Goal: Transaction & Acquisition: Purchase product/service

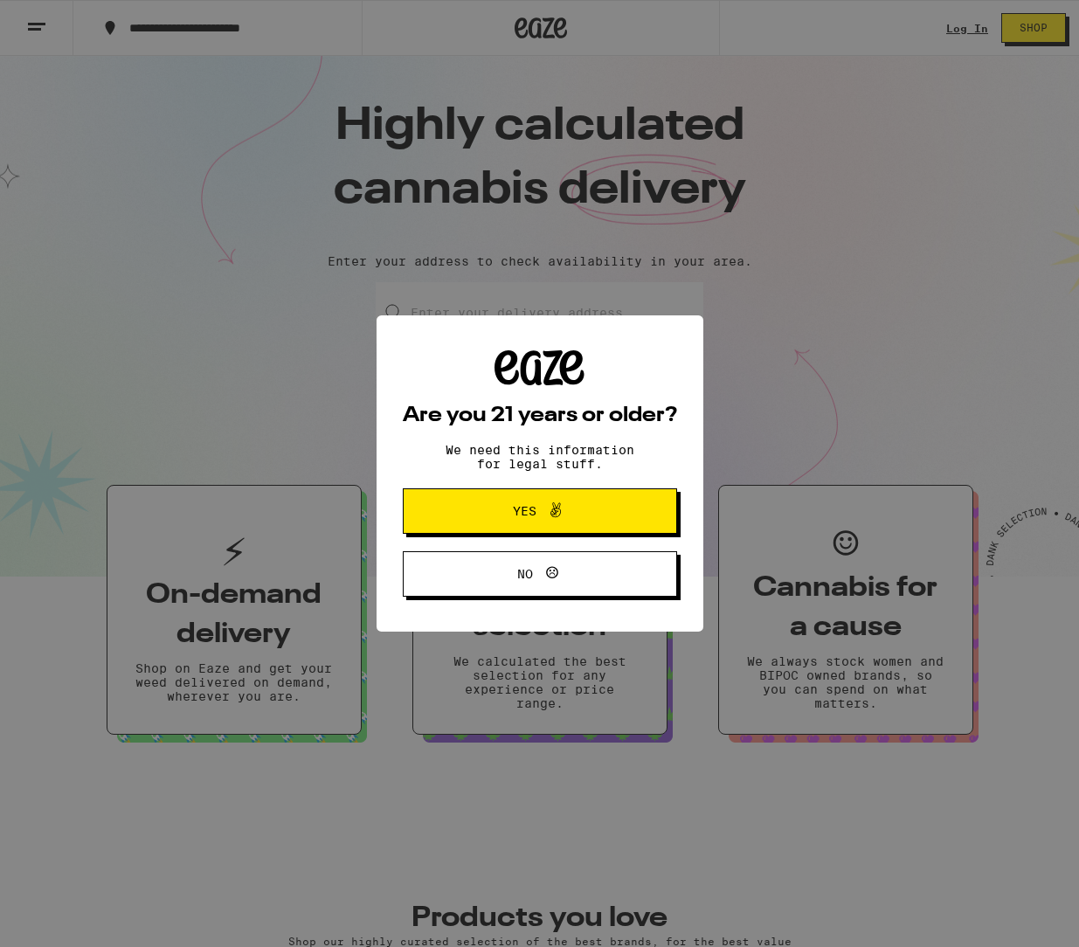
click at [960, 27] on div "Are you 21 years or older? We need this information for legal stuff. Yes No" at bounding box center [539, 473] width 1079 height 947
click at [560, 510] on icon at bounding box center [555, 510] width 21 height 21
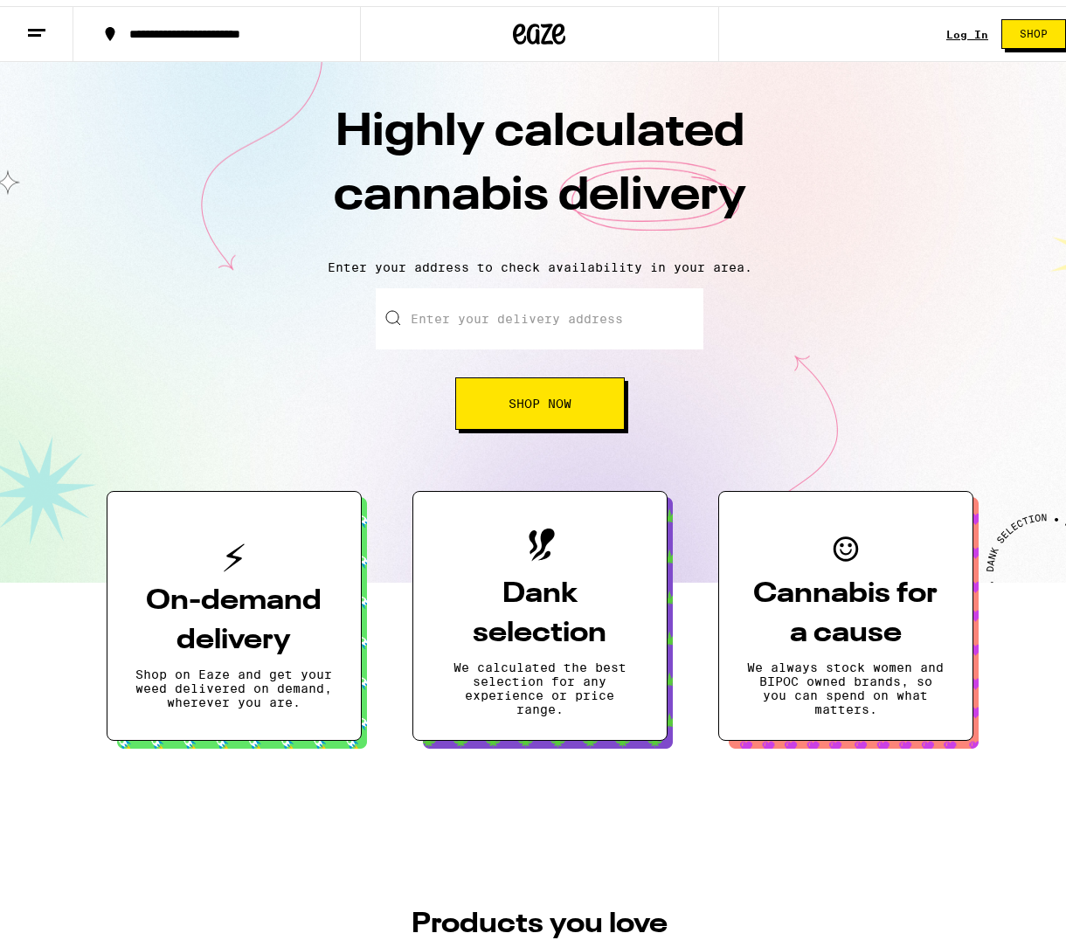
click at [960, 27] on link "Log In" at bounding box center [968, 28] width 42 height 11
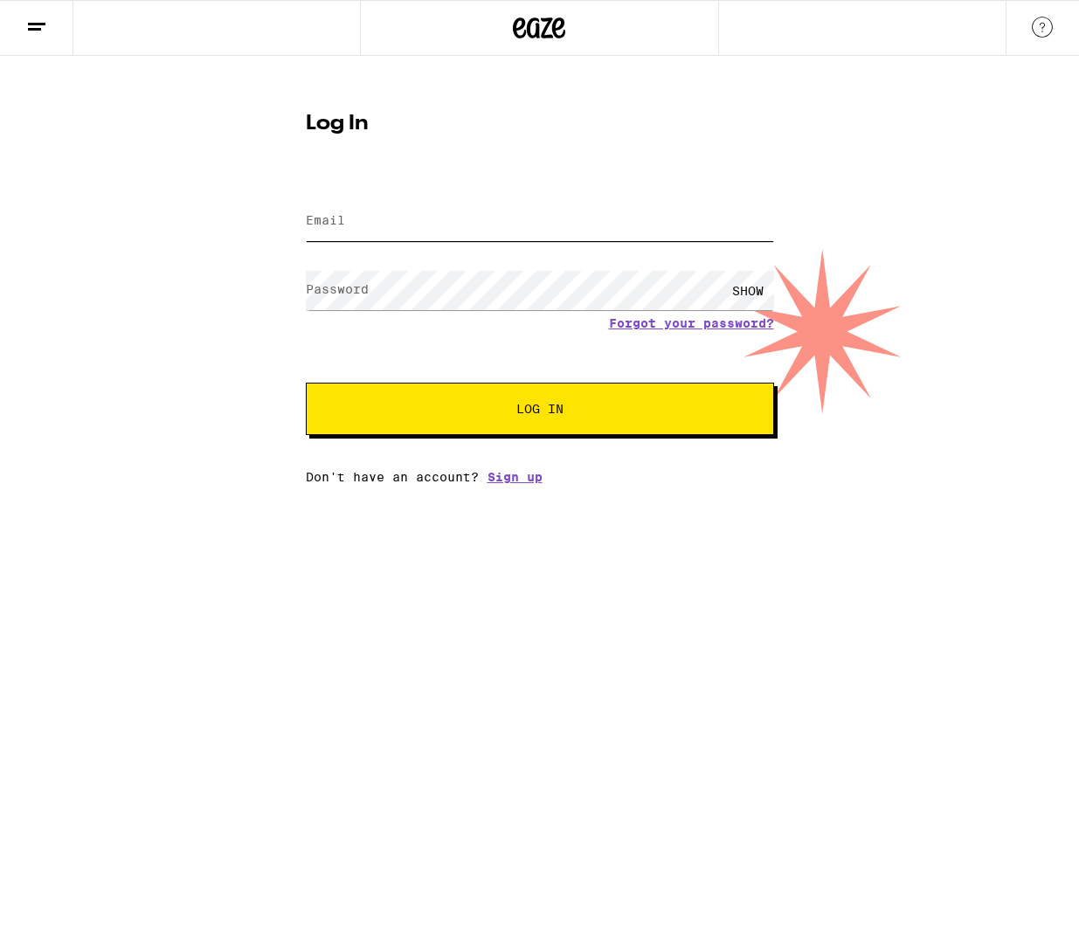
click at [434, 225] on input "Email" at bounding box center [540, 221] width 468 height 39
type input "[PERSON_NAME][EMAIL_ADDRESS][DOMAIN_NAME]"
click at [539, 419] on button "Log In" at bounding box center [540, 409] width 468 height 52
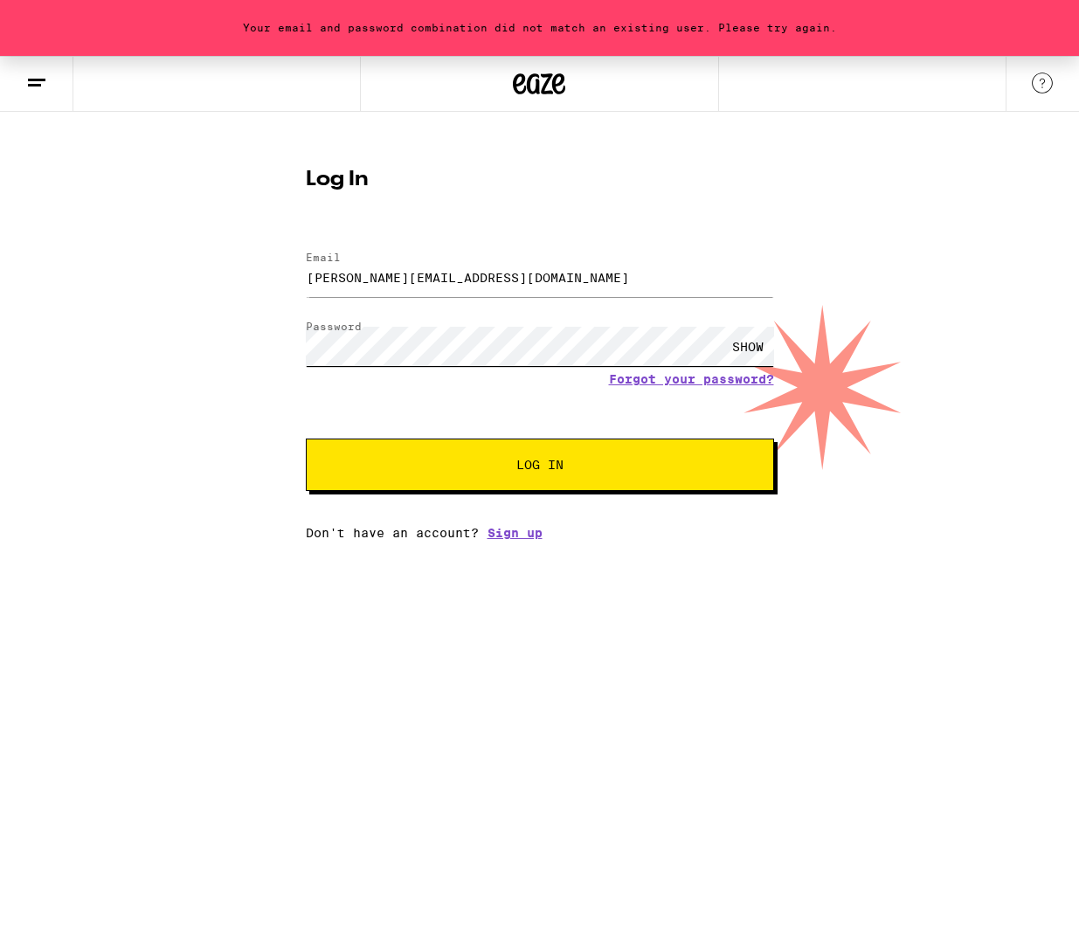
click at [306, 439] on button "Log In" at bounding box center [540, 465] width 468 height 52
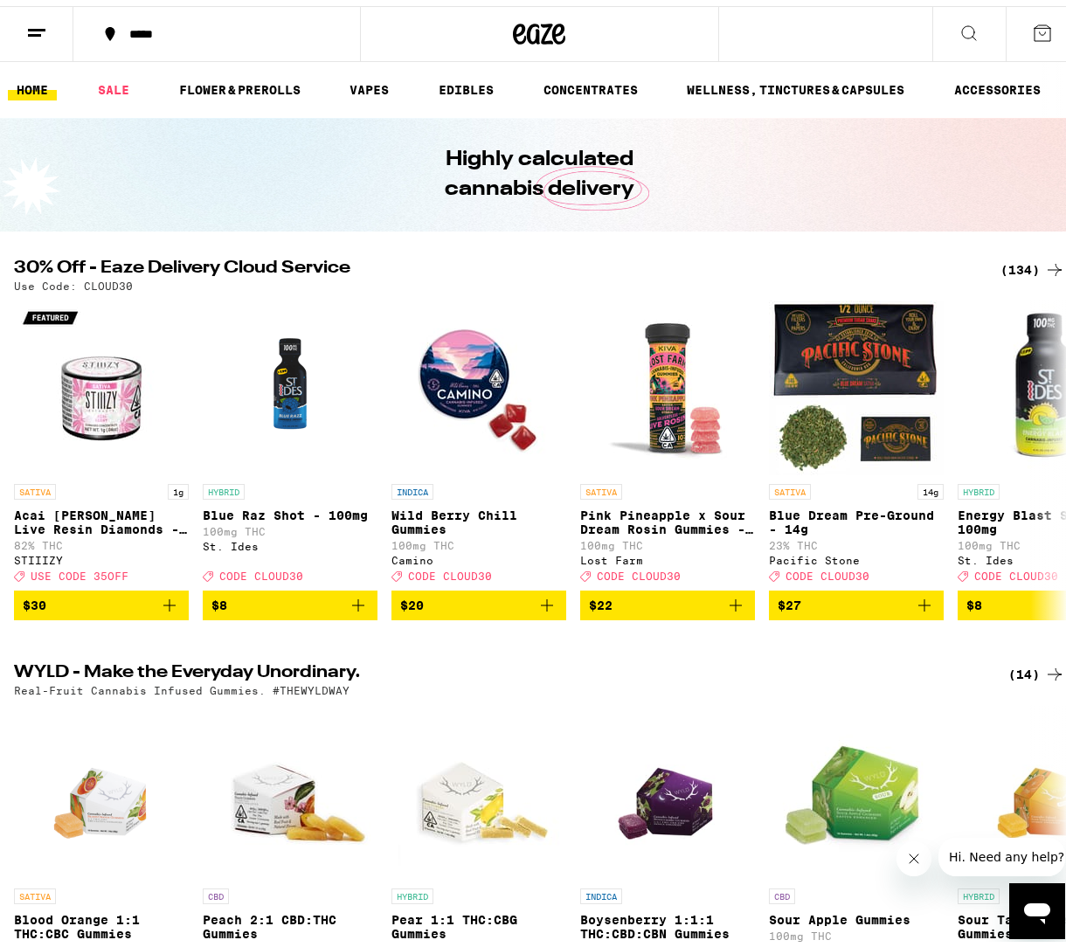
click at [139, 25] on div "*****" at bounding box center [226, 28] width 211 height 12
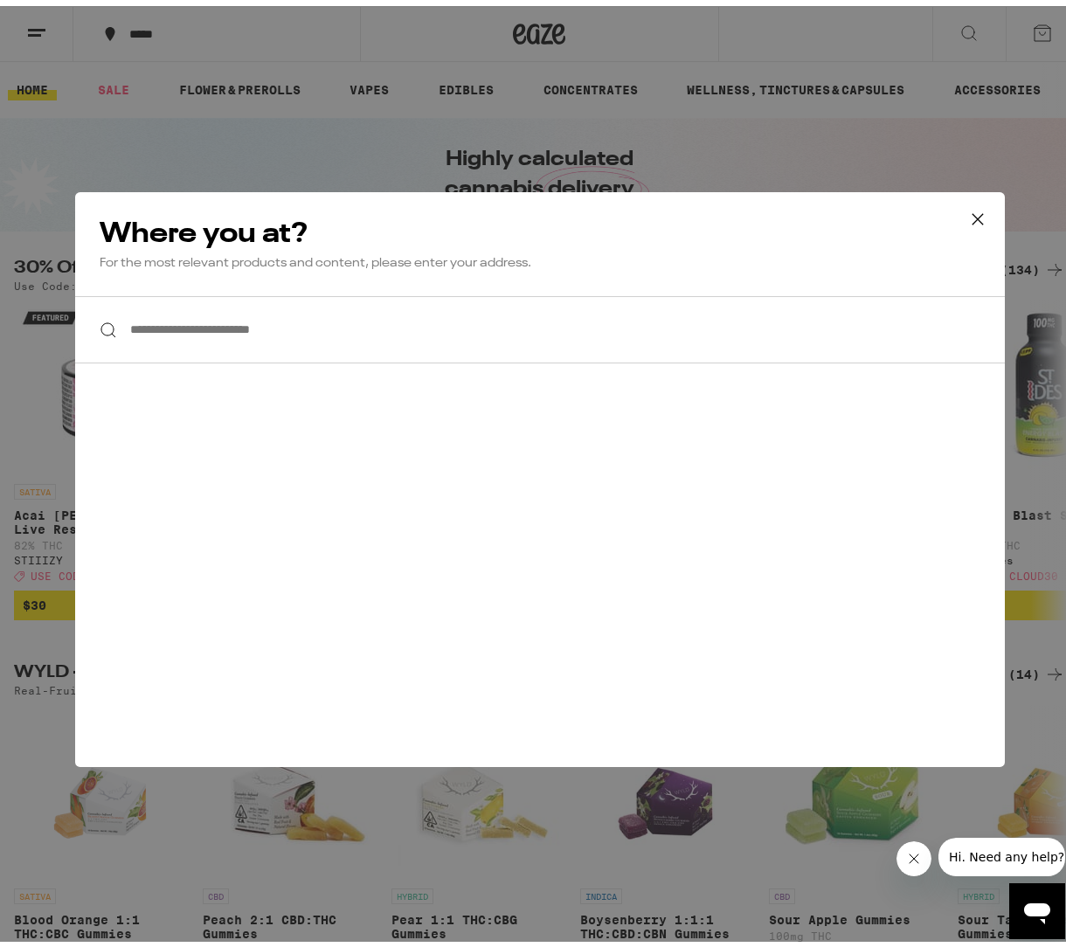
click at [162, 327] on input "**********" at bounding box center [540, 323] width 930 height 67
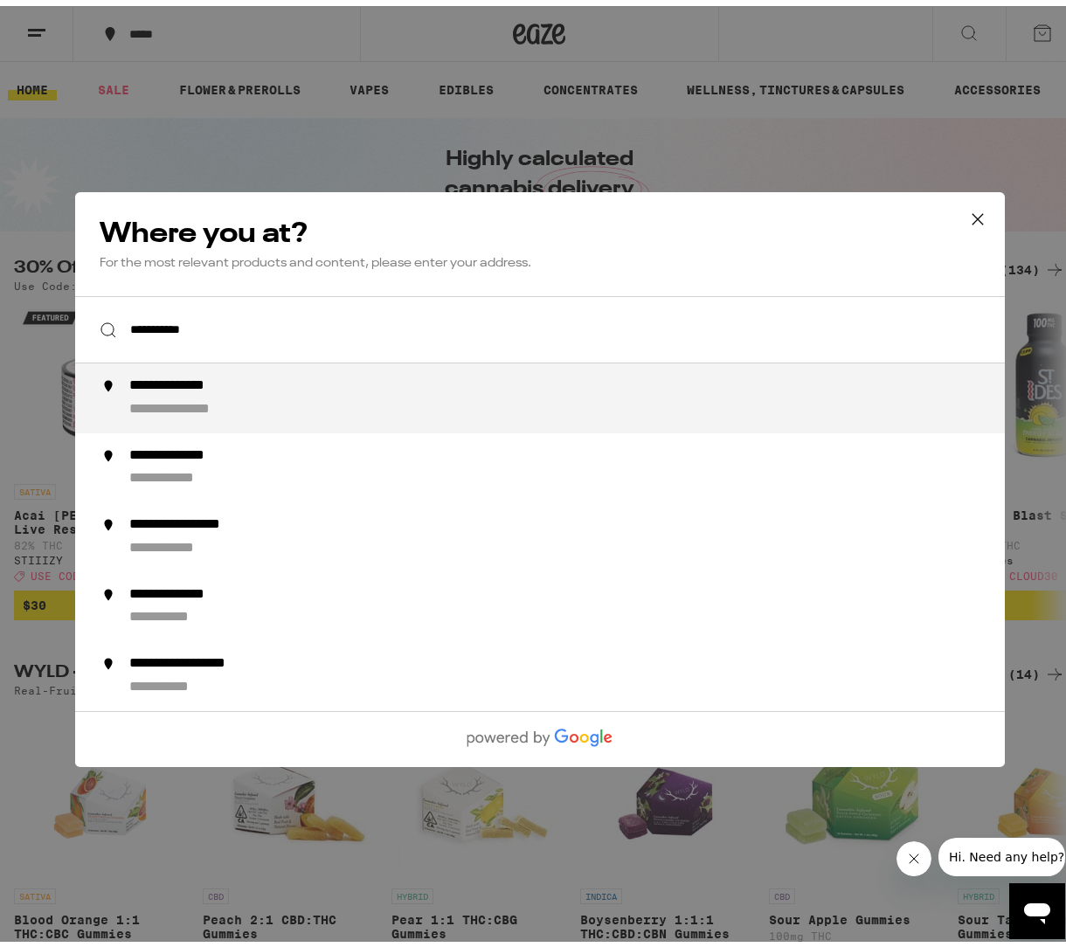
click at [202, 402] on div "**********" at bounding box center [195, 404] width 135 height 18
type input "**********"
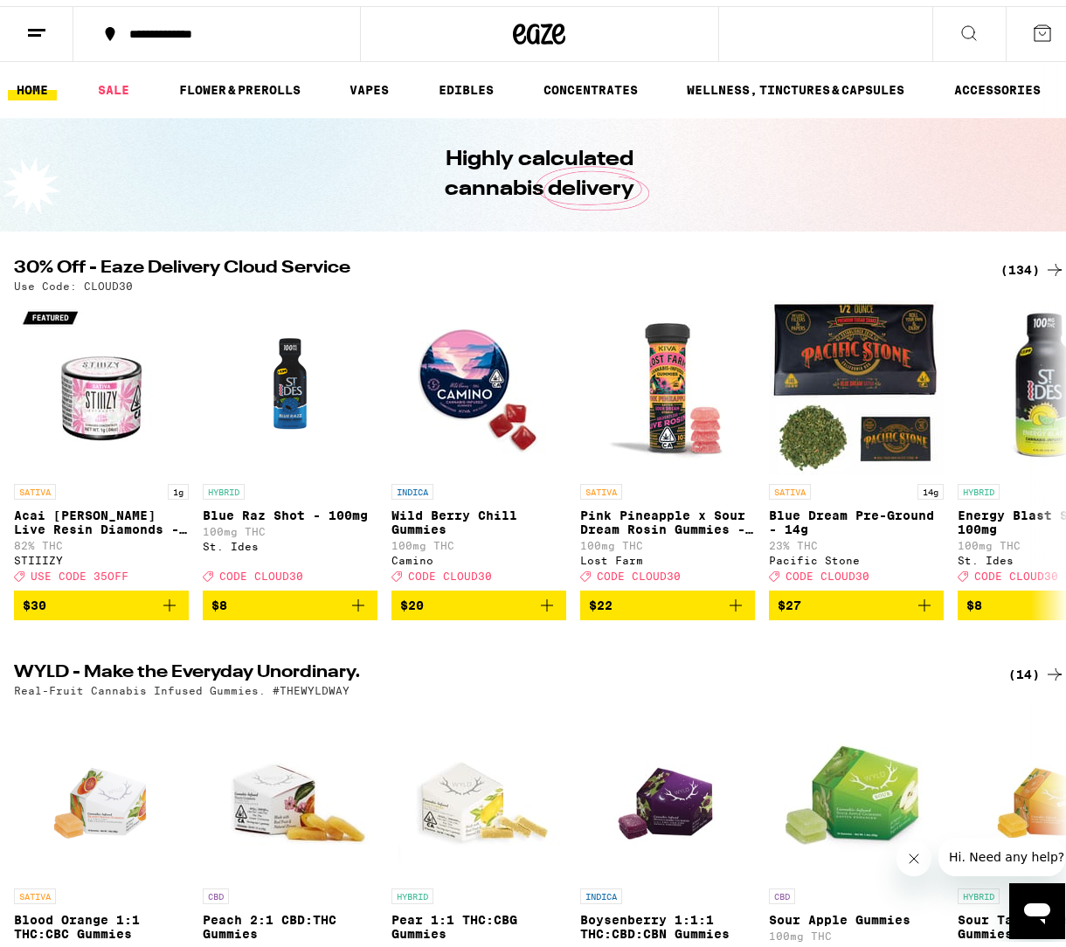
click at [963, 22] on icon at bounding box center [969, 27] width 21 height 21
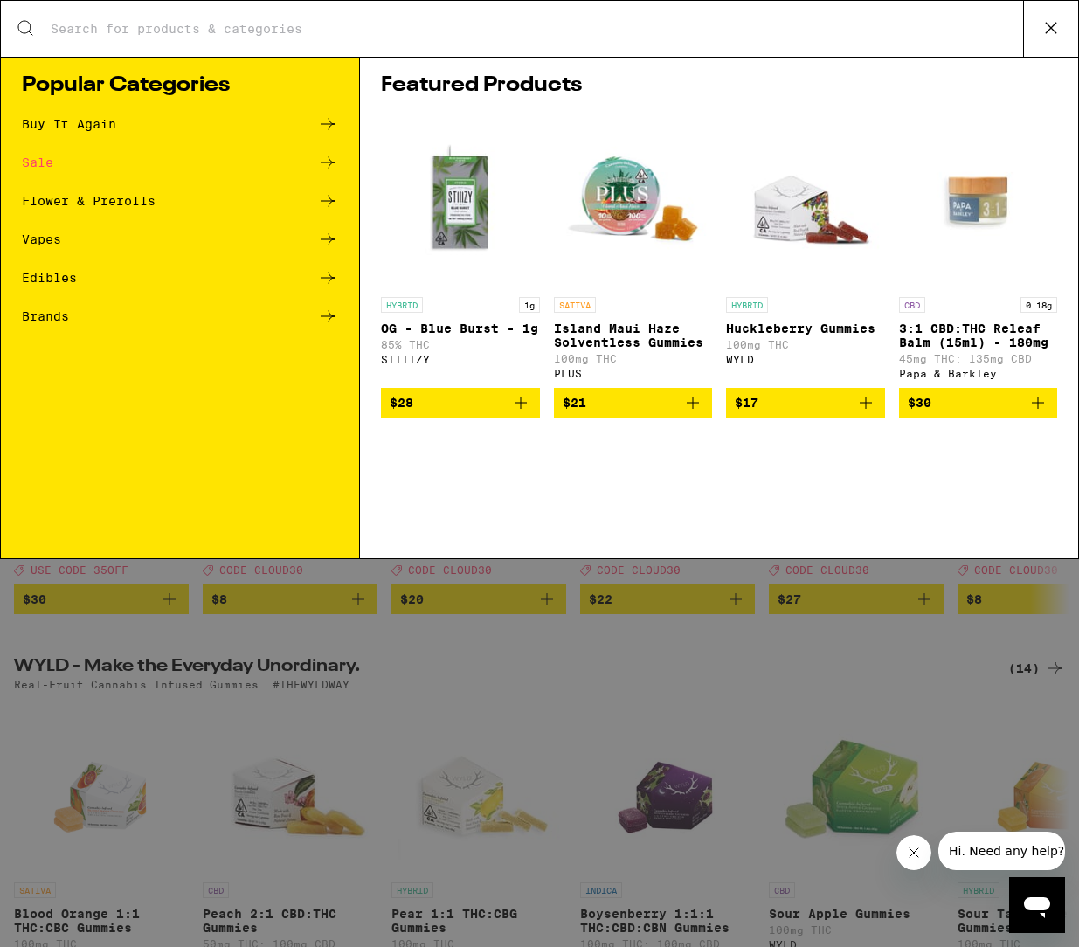
click at [496, 29] on input "Search for Products" at bounding box center [537, 29] width 974 height 16
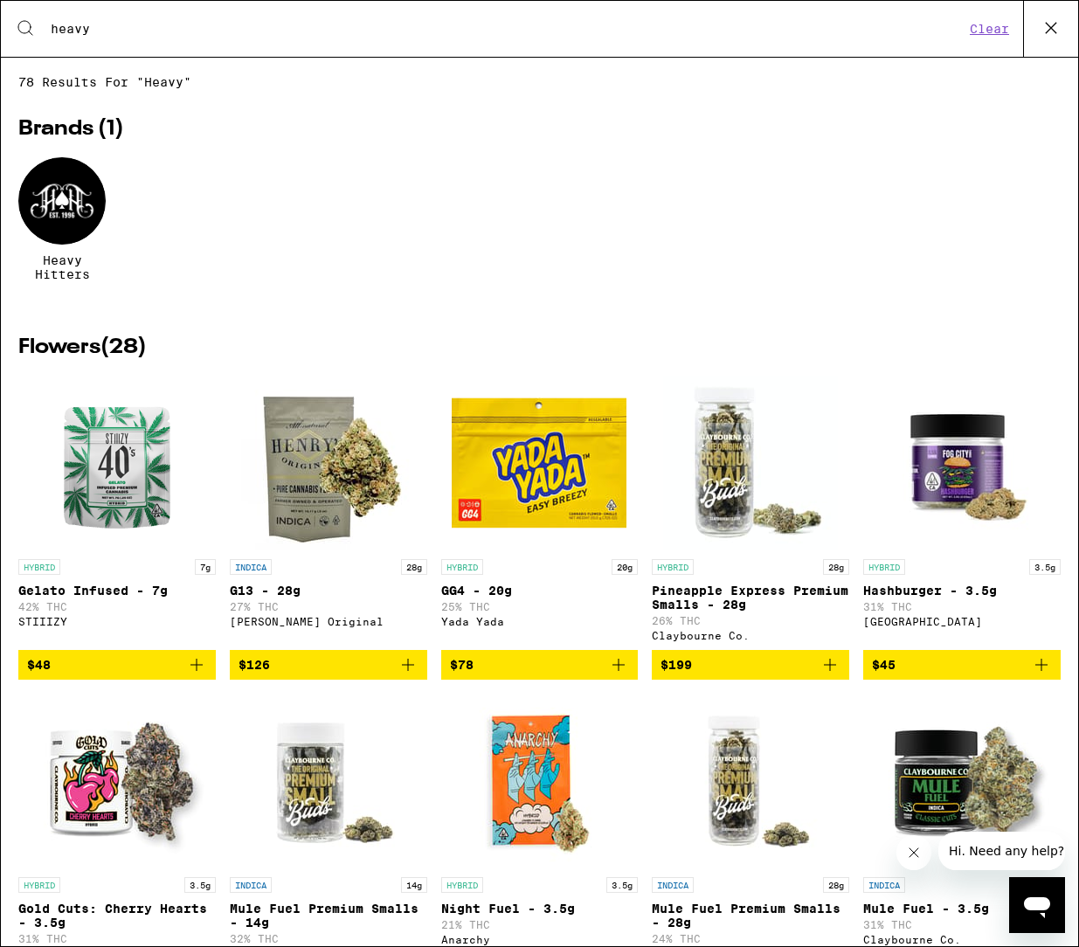
type input "heavy"
click at [57, 200] on div at bounding box center [61, 200] width 87 height 87
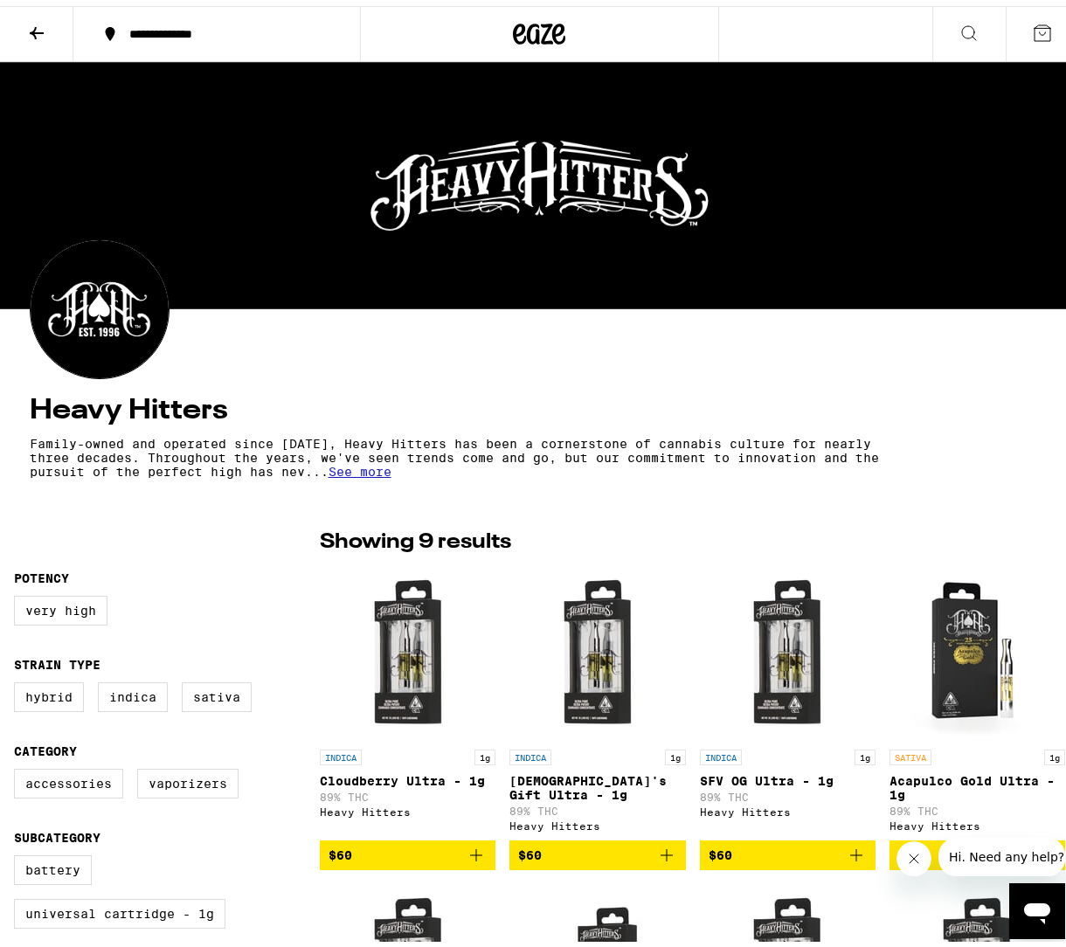
click at [959, 18] on icon at bounding box center [969, 27] width 21 height 21
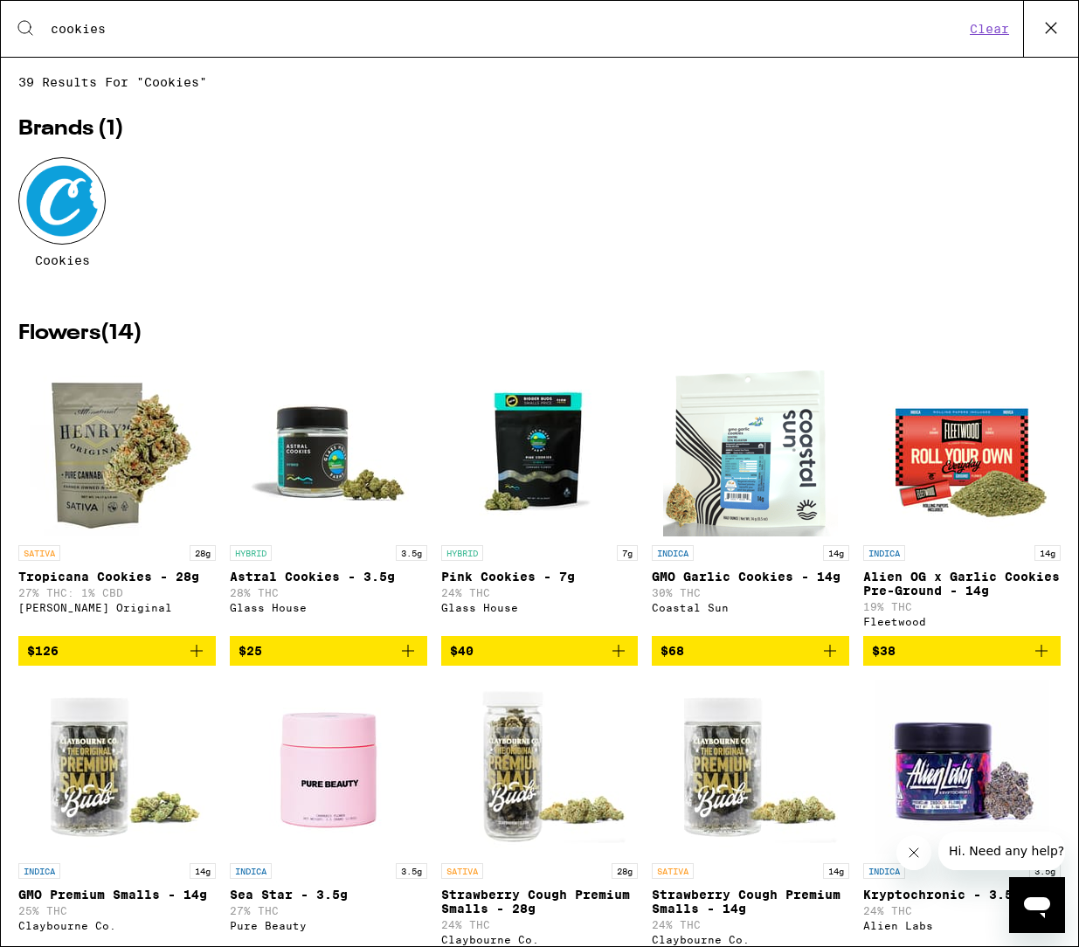
type input "cookies"
click at [55, 190] on div at bounding box center [61, 200] width 87 height 87
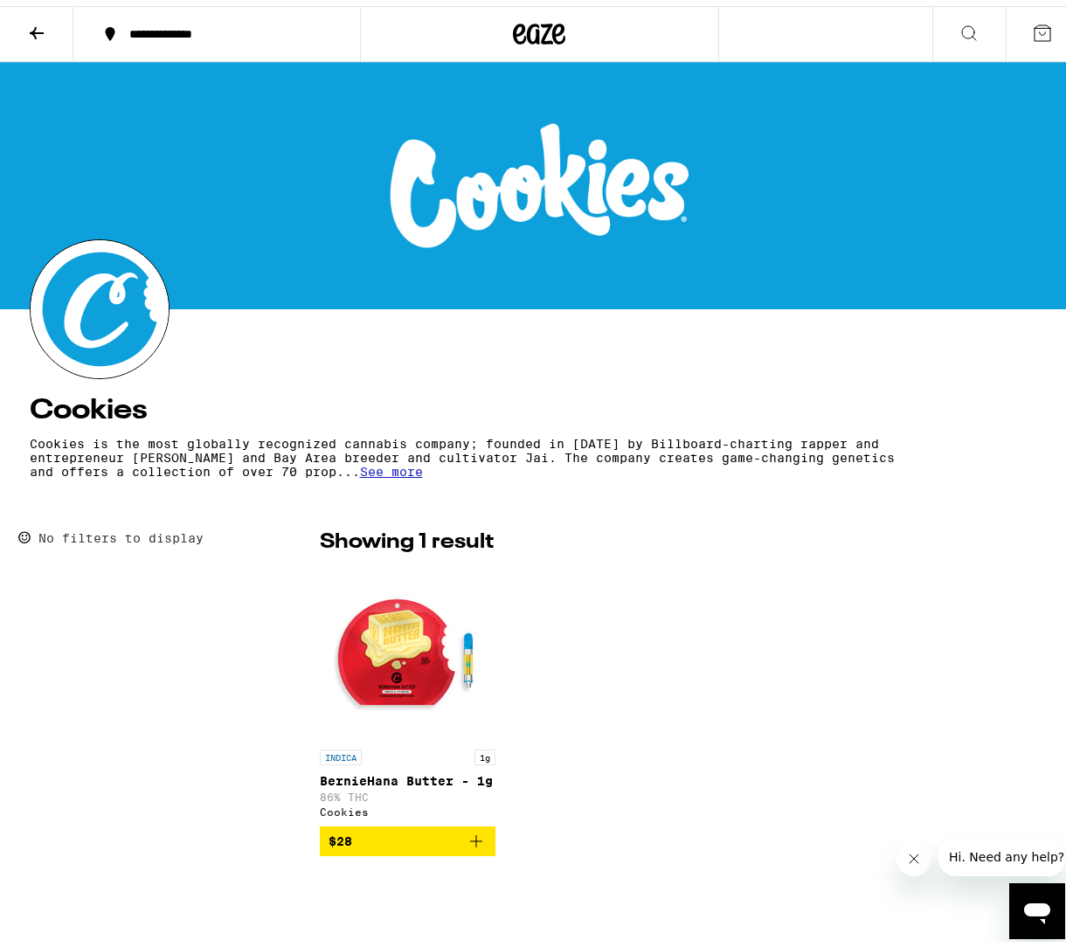
click at [37, 22] on icon at bounding box center [36, 27] width 21 height 21
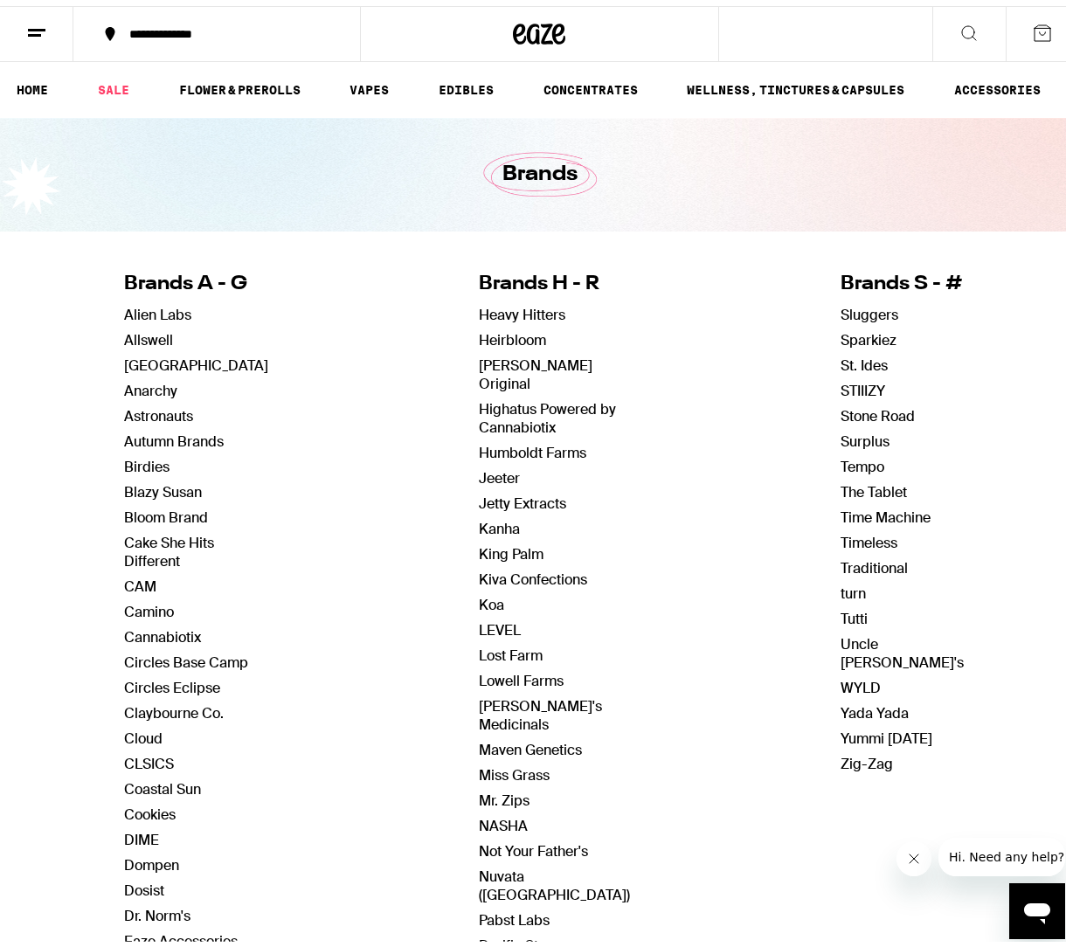
click at [959, 27] on icon at bounding box center [969, 27] width 21 height 21
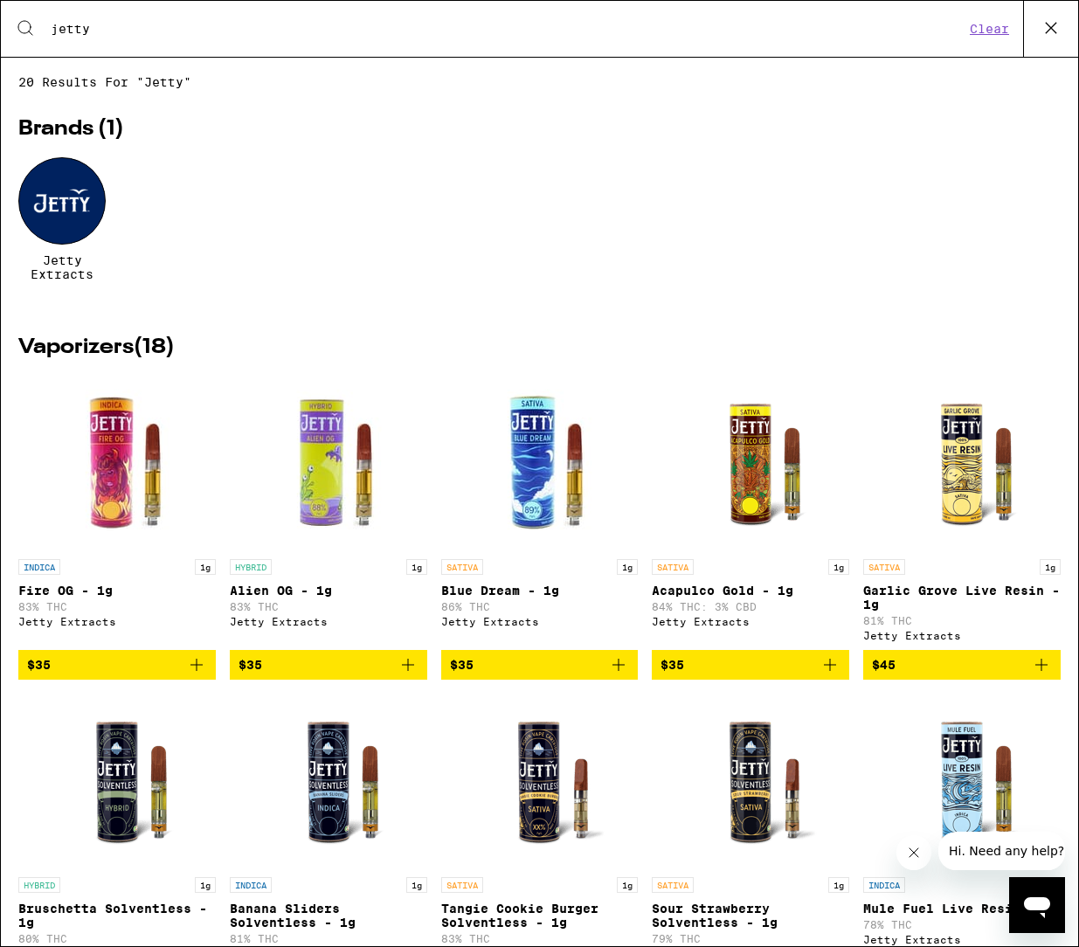
type input "jetty"
click at [69, 196] on div at bounding box center [61, 200] width 87 height 87
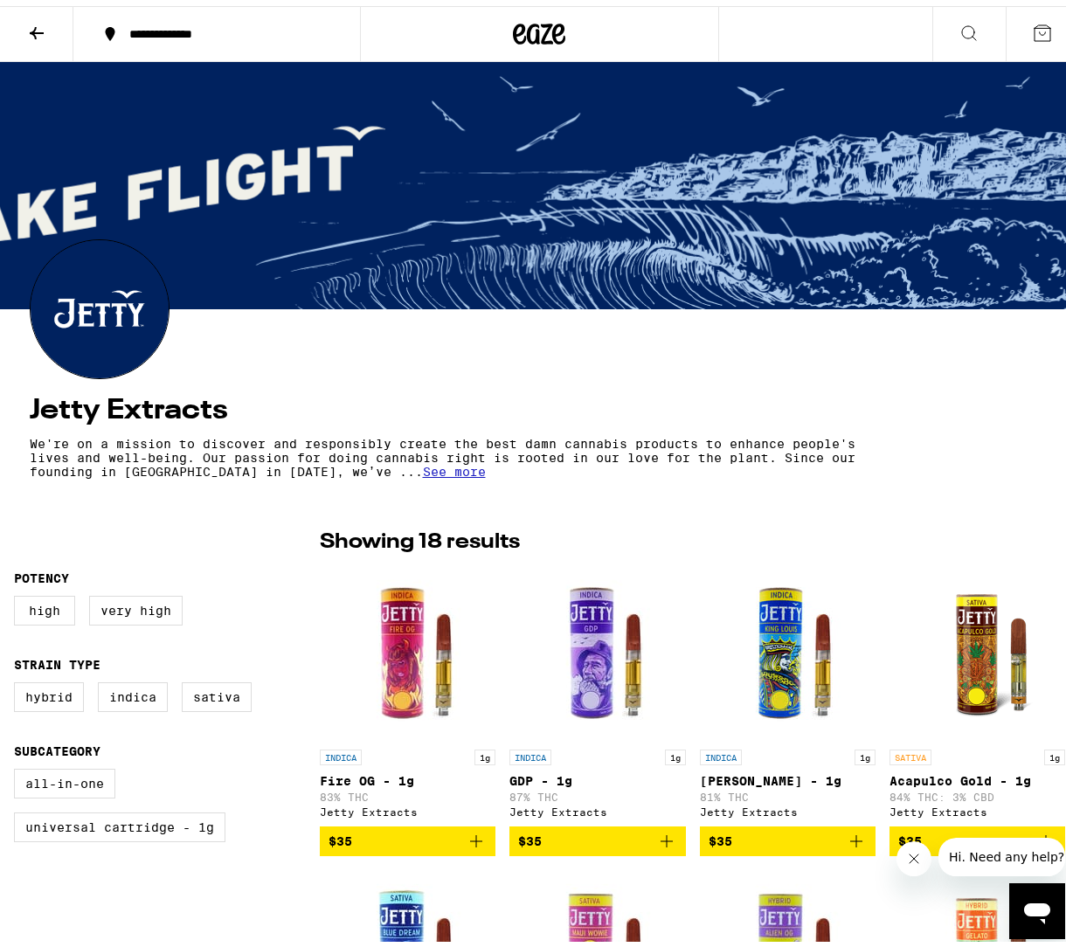
click at [959, 28] on icon at bounding box center [969, 27] width 21 height 21
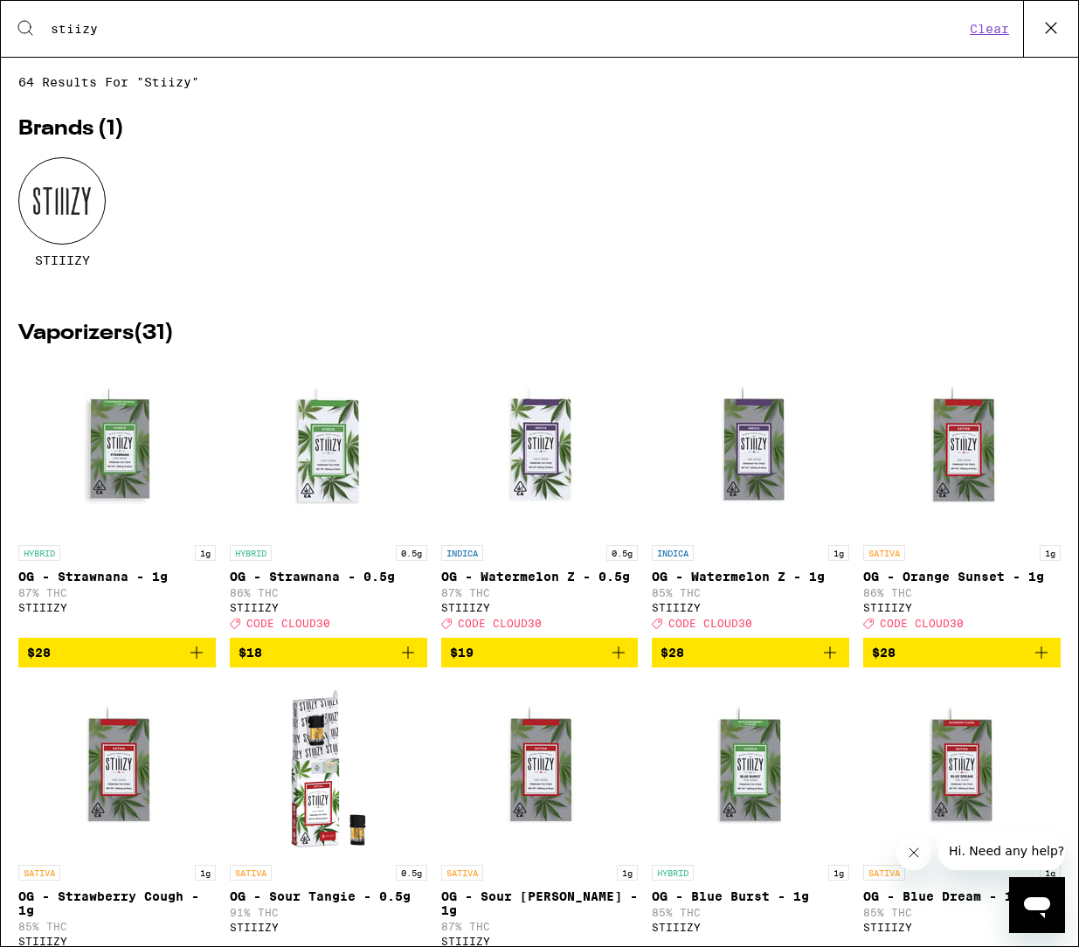
type input "stiizy"
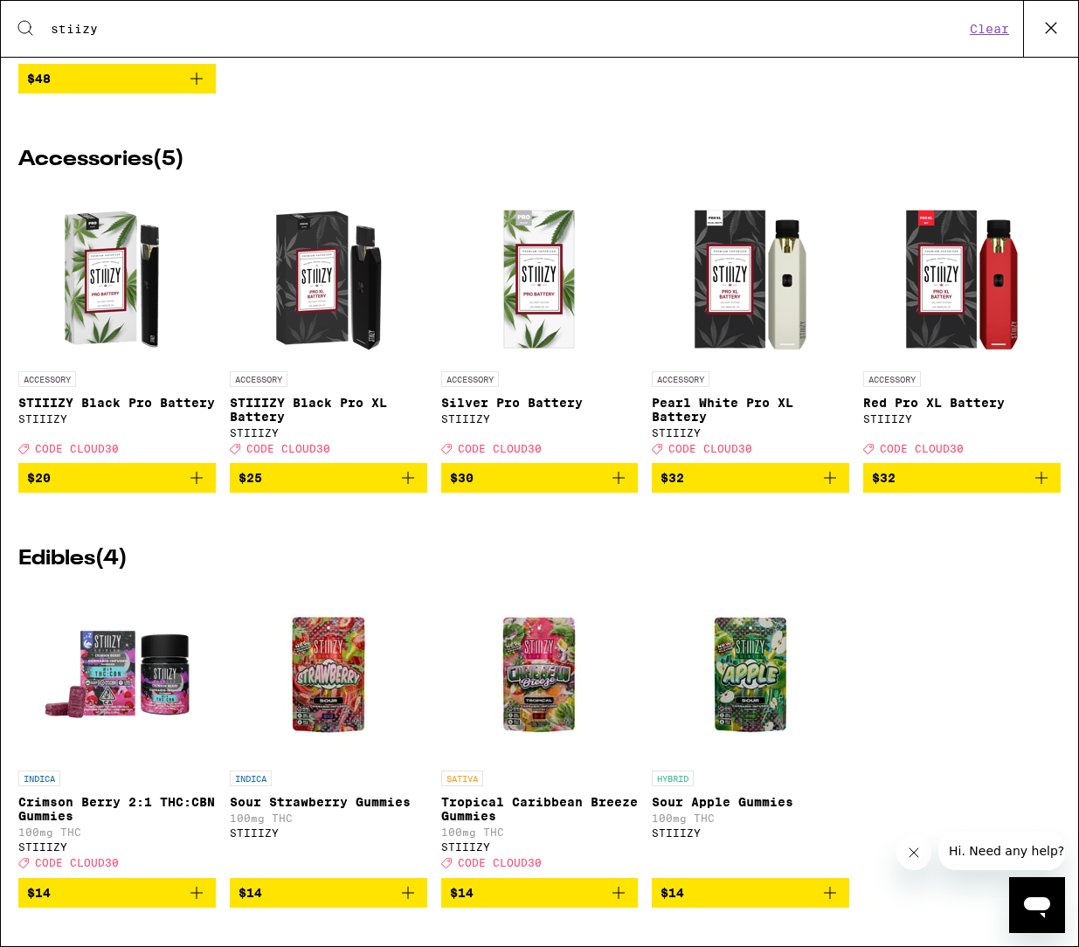
scroll to position [3319, 0]
